Goal: Information Seeking & Learning: Learn about a topic

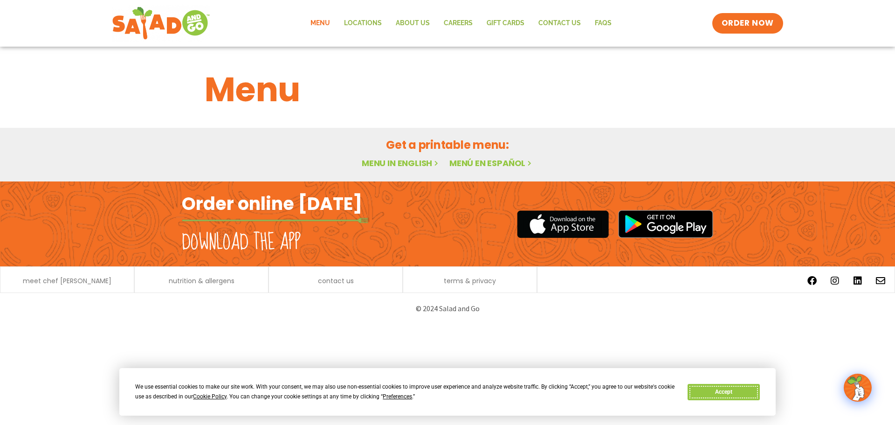
click at [699, 394] on button "Accept" at bounding box center [724, 392] width 72 height 16
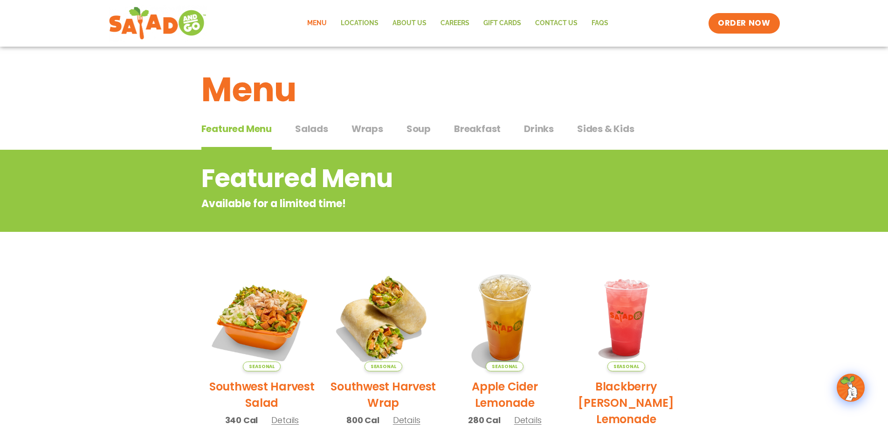
click at [304, 129] on span "Salads" at bounding box center [311, 129] width 33 height 14
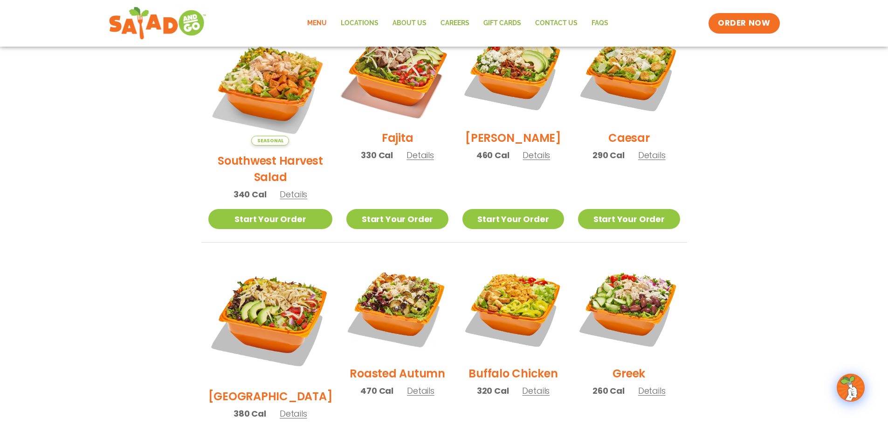
scroll to position [326, 0]
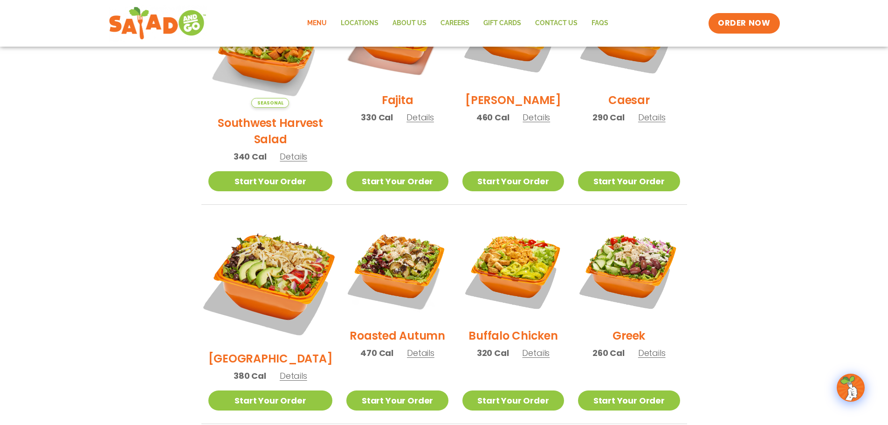
click at [266, 247] on img at bounding box center [270, 281] width 146 height 146
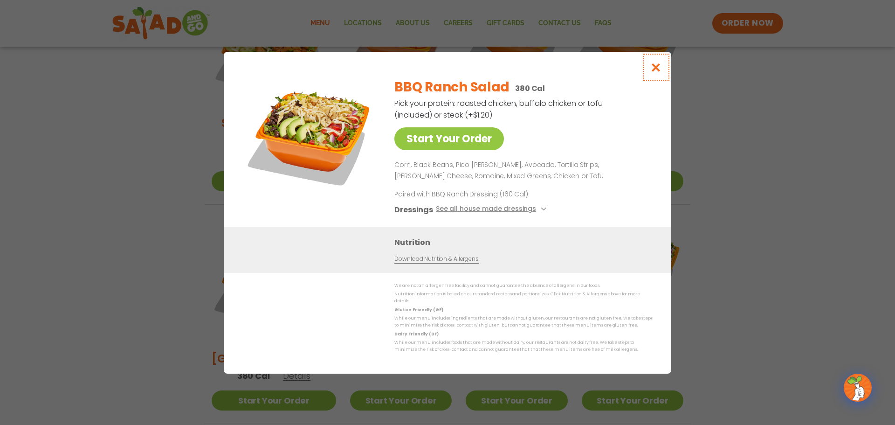
drag, startPoint x: 658, startPoint y: 69, endPoint x: 647, endPoint y: 75, distance: 12.1
click at [658, 69] on icon "Close modal" at bounding box center [657, 67] width 12 height 10
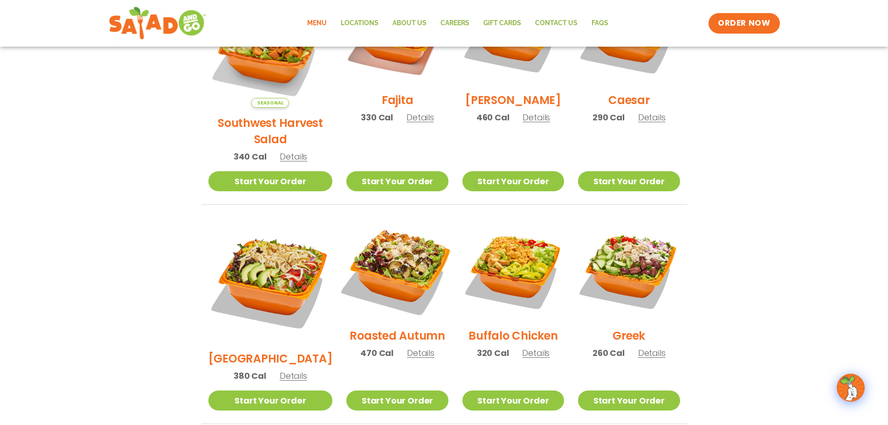
click at [391, 238] on img at bounding box center [397, 269] width 119 height 119
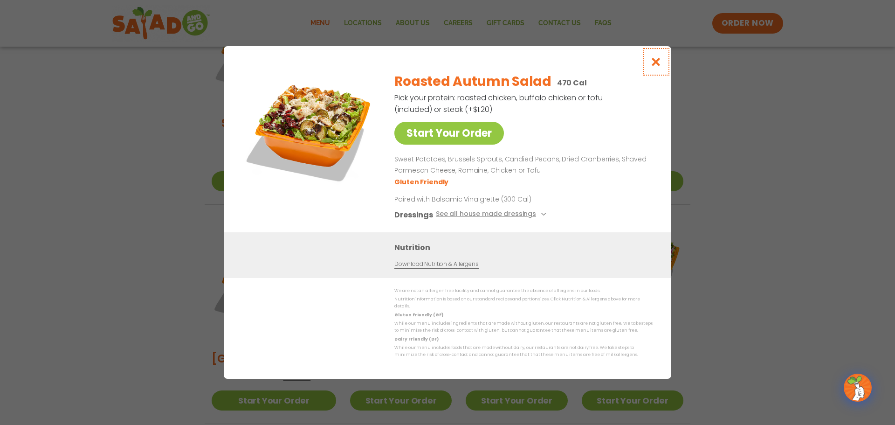
click at [658, 62] on icon "Close modal" at bounding box center [657, 62] width 12 height 10
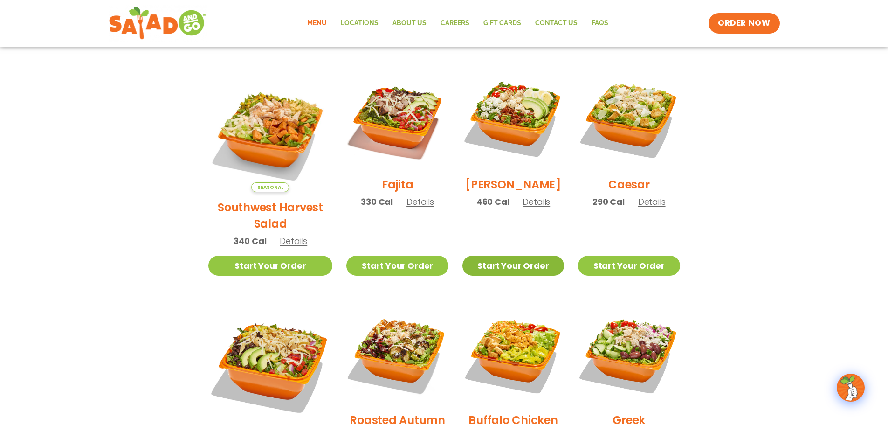
scroll to position [233, 0]
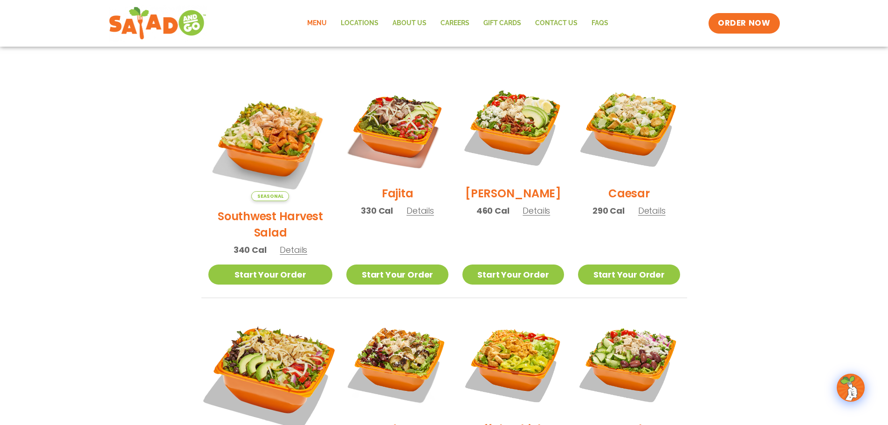
click at [270, 326] on img at bounding box center [270, 374] width 146 height 146
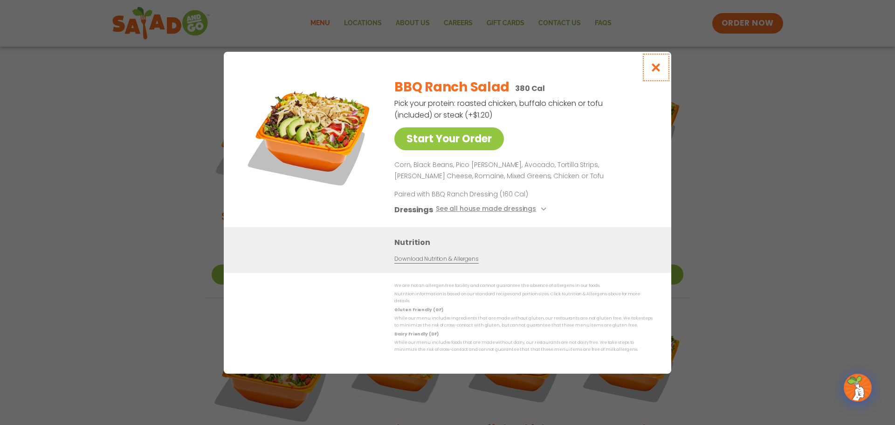
click at [657, 68] on icon "Close modal" at bounding box center [657, 67] width 12 height 10
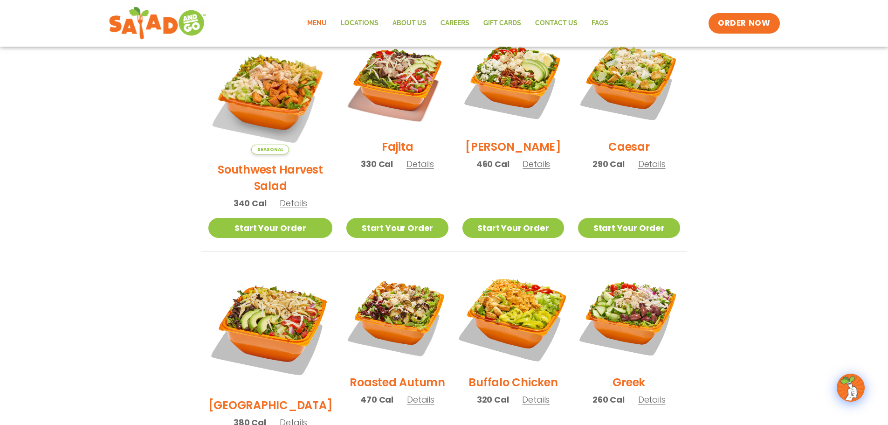
scroll to position [326, 0]
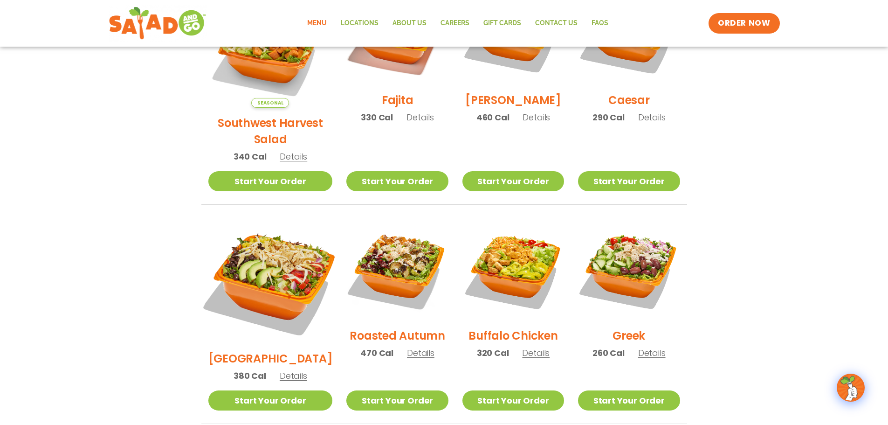
click at [275, 255] on img at bounding box center [270, 281] width 146 height 146
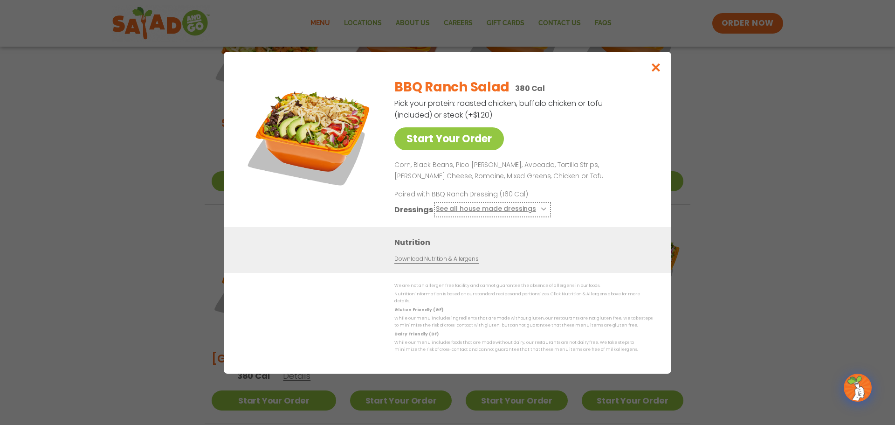
click at [541, 211] on icon at bounding box center [543, 209] width 4 height 4
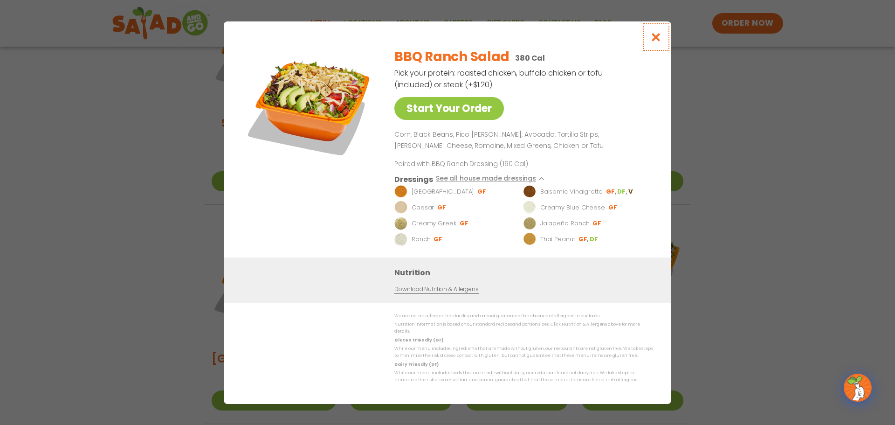
click at [656, 38] on icon "Close modal" at bounding box center [657, 37] width 12 height 10
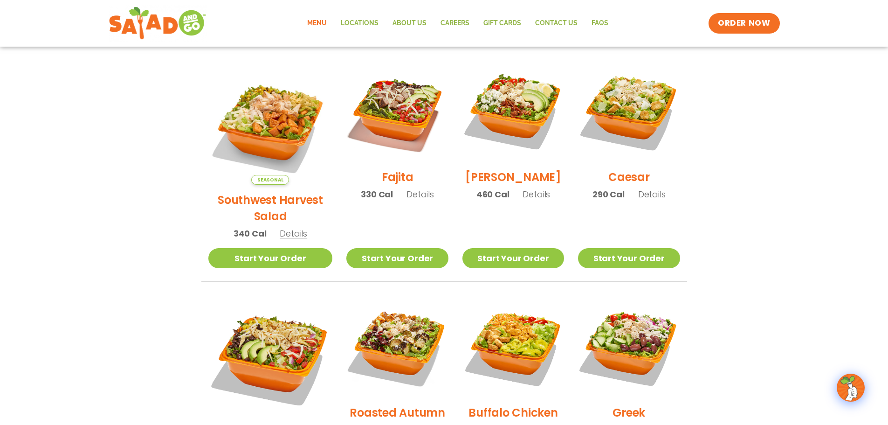
scroll to position [233, 0]
